Goal: Transaction & Acquisition: Subscribe to service/newsletter

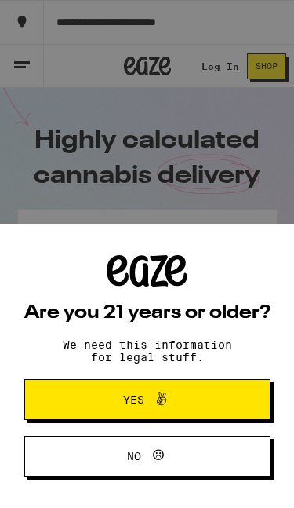
click at [197, 399] on span "Yes" at bounding box center [147, 399] width 119 height 20
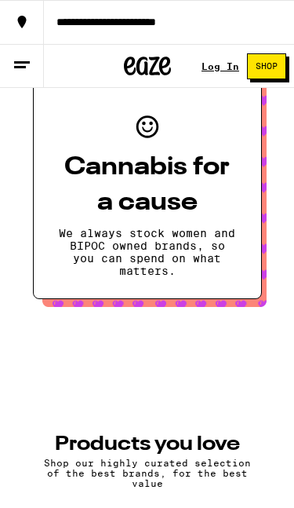
scroll to position [897, 0]
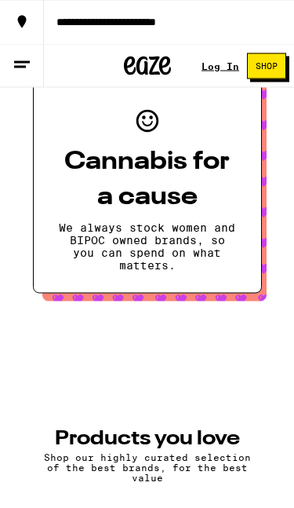
click at [268, 71] on span "Shop" at bounding box center [267, 66] width 22 height 9
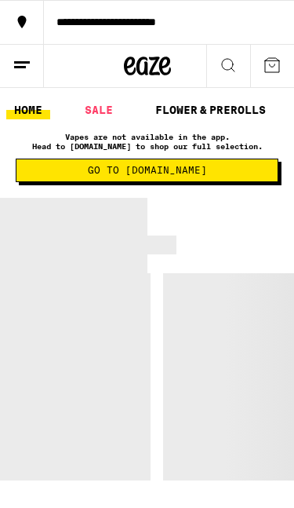
click at [102, 114] on link "SALE" at bounding box center [99, 109] width 44 height 19
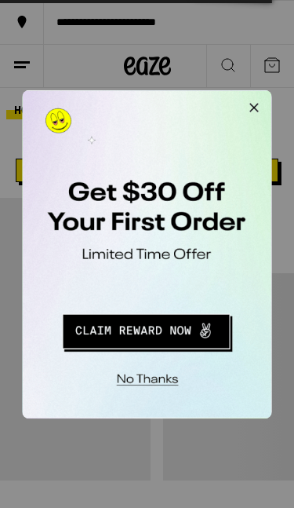
click at [175, 304] on button "Redirect to URL" at bounding box center [130, 299] width 195 height 40
click at [177, 297] on button "Redirect to URL" at bounding box center [130, 299] width 195 height 40
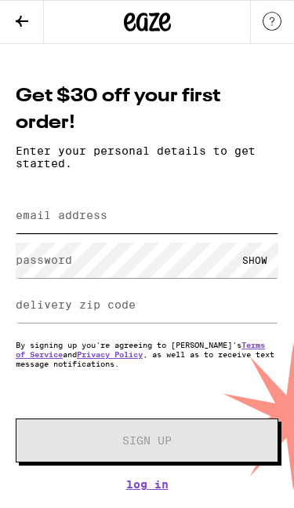
click at [180, 232] on input "email address" at bounding box center [147, 215] width 263 height 35
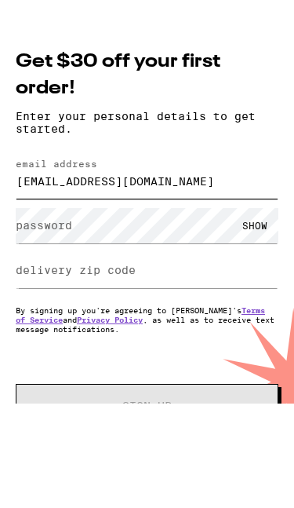
type input "desiraeyoung2323@gmail.com"
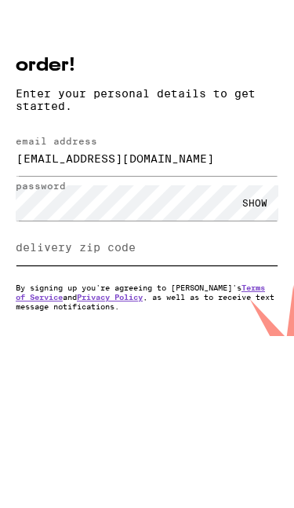
click at [184, 287] on input "delivery zip code" at bounding box center [147, 304] width 263 height 35
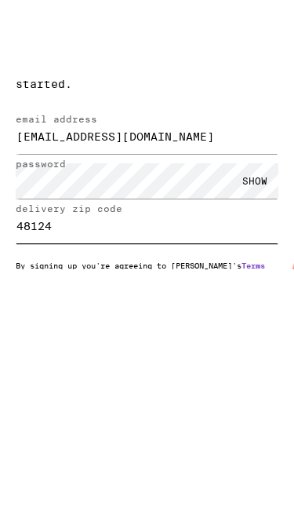
type input "48124"
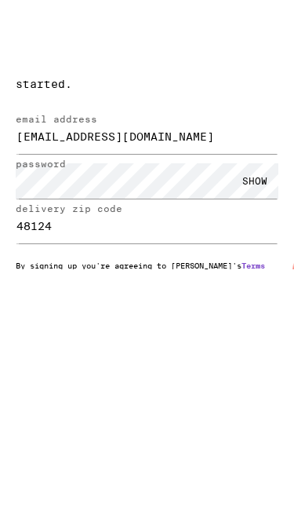
click at [211, 418] on button "Sign Up" at bounding box center [147, 440] width 263 height 44
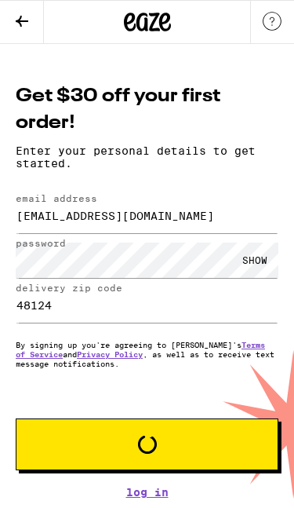
click at [178, 437] on button "Loading" at bounding box center [147, 444] width 263 height 52
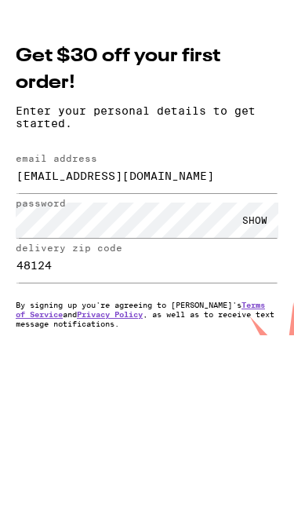
scroll to position [40, 0]
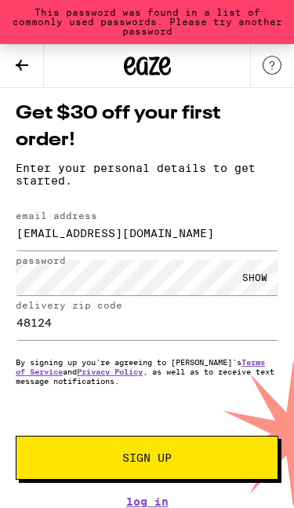
click at [191, 446] on button "Sign Up" at bounding box center [147, 457] width 263 height 44
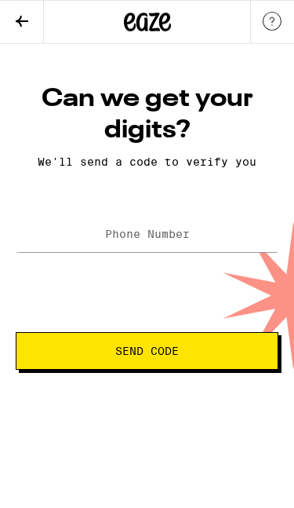
click at [139, 235] on label "Phone Number" at bounding box center [147, 234] width 85 height 13
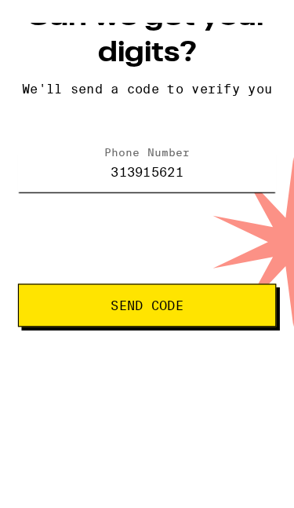
type input "(313) 915-6212"
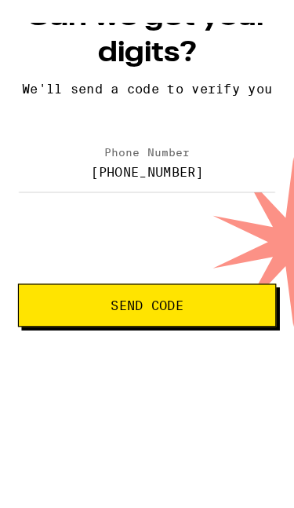
click at [162, 332] on button "Send Code" at bounding box center [129, 351] width 226 height 38
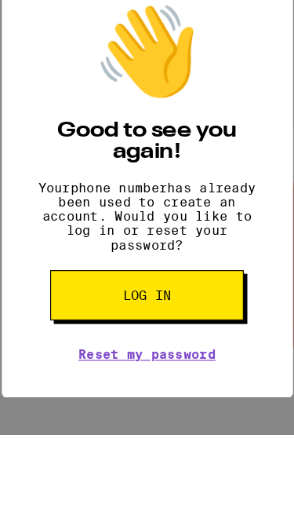
click at [190, 300] on button "Log in" at bounding box center [128, 322] width 169 height 44
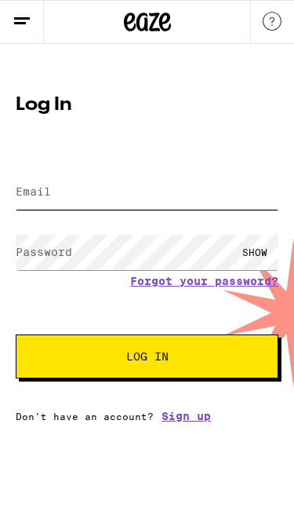
click at [175, 190] on input "Email" at bounding box center [147, 191] width 263 height 35
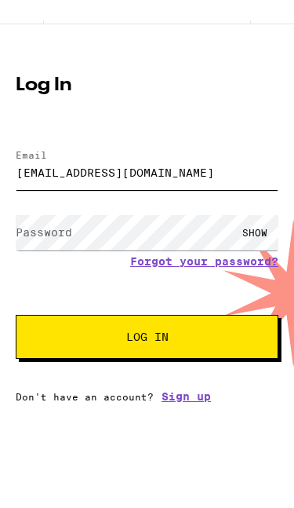
type input "desiraeyoung2020@icloud.com"
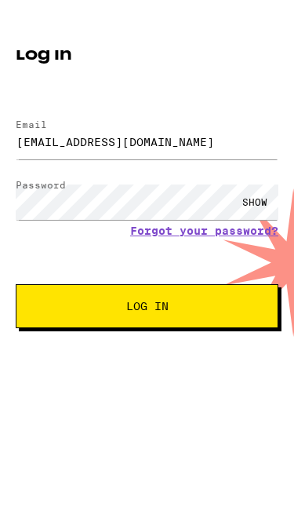
click at [199, 334] on button "Log In" at bounding box center [147, 356] width 263 height 44
